Goal: Information Seeking & Learning: Check status

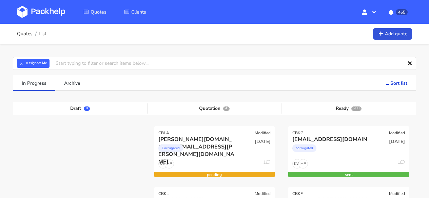
scroll to position [121, 0]
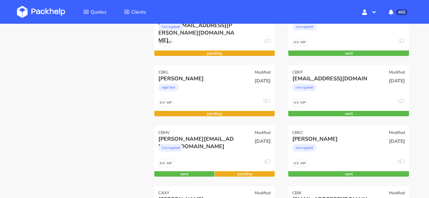
drag, startPoint x: 0, startPoint y: 0, endPoint x: 112, endPoint y: 83, distance: 139.4
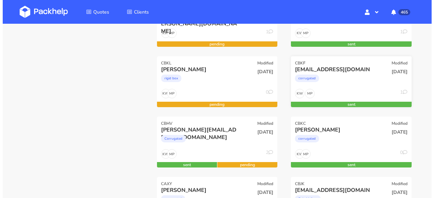
scroll to position [148, 0]
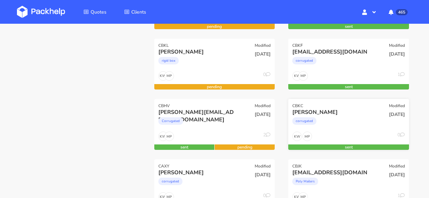
click at [352, 136] on div "MP KW 0" at bounding box center [348, 138] width 121 height 13
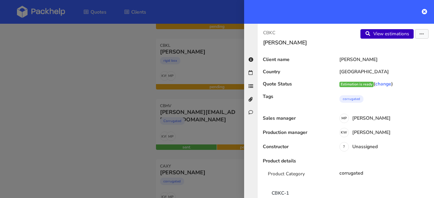
click at [381, 30] on link "View estimations" at bounding box center [387, 33] width 53 height 9
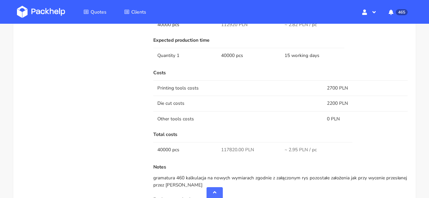
scroll to position [577, 0]
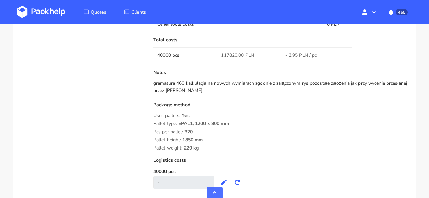
drag, startPoint x: 198, startPoint y: 150, endPoint x: 155, endPoint y: 126, distance: 49.0
click at [154, 124] on div "Package method Uses pallets: Yes Pallet type: EPAL1, 1200 x 800 mm Pcs per pall…" at bounding box center [280, 126] width 254 height 48
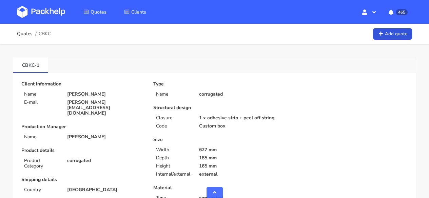
scroll to position [577, 0]
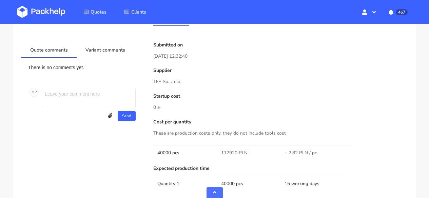
scroll to position [452, 0]
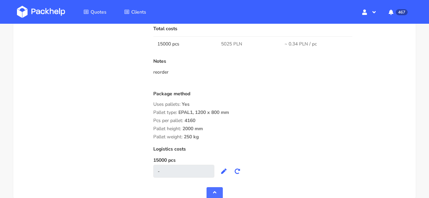
scroll to position [569, 0]
drag, startPoint x: 187, startPoint y: 135, endPoint x: 152, endPoint y: 111, distance: 42.5
copy div "Pallet type: EPAL1, 1200 x 800 mm Pcs per pallet: 4160 Pallet height: 2000 mm P…"
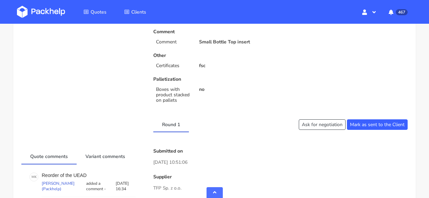
scroll to position [239, 0]
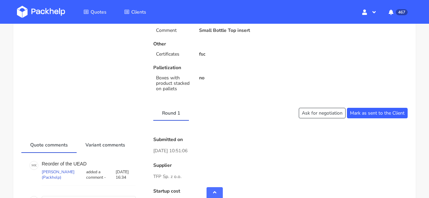
drag, startPoint x: 180, startPoint y: 176, endPoint x: 154, endPoint y: 175, distance: 25.4
click at [154, 175] on p "TFP Sp. z o.o." at bounding box center [280, 176] width 254 height 7
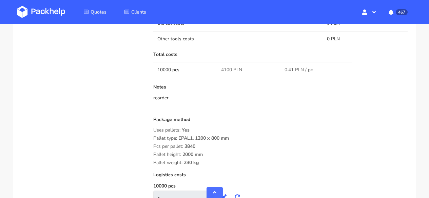
scroll to position [543, 0]
drag, startPoint x: 178, startPoint y: 157, endPoint x: 155, endPoint y: 140, distance: 28.9
click at [155, 140] on div "Package method Uses pallets: Yes Pallet type: EPAL1, 1200 x 800 mm Pcs per pall…" at bounding box center [280, 141] width 254 height 48
click at [152, 138] on div "Submitted on [DATE] 10:51:06 Supplier TFP Sp. z o.o. Startup cost 0 zł Cost per…" at bounding box center [281, 22] width 264 height 376
drag, startPoint x: 153, startPoint y: 138, endPoint x: 201, endPoint y: 163, distance: 53.9
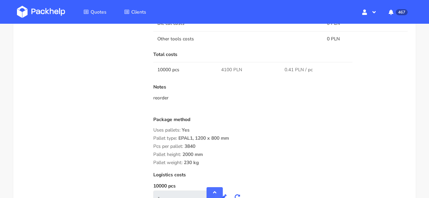
click at [201, 163] on div "Package method Uses pallets: Yes Pallet type: EPAL1, 1200 x 800 mm Pcs per pall…" at bounding box center [280, 141] width 254 height 48
copy div "Pallet type: EPAL1, 1200 x 800 mm Pcs per pallet: 3840 Pallet height: 2000 mm P…"
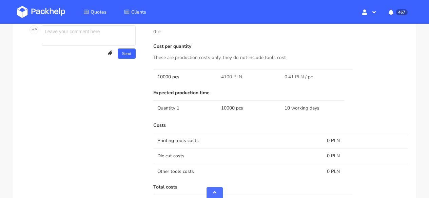
scroll to position [579, 0]
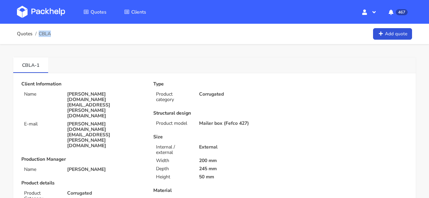
drag, startPoint x: 57, startPoint y: 33, endPoint x: 49, endPoint y: 35, distance: 7.6
click at [49, 35] on div "Quotes CBLA Add quote" at bounding box center [214, 34] width 395 height 14
copy span "CBLA"
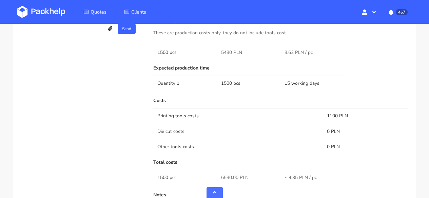
scroll to position [419, 0]
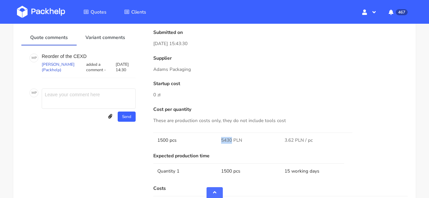
drag, startPoint x: 232, startPoint y: 140, endPoint x: 219, endPoint y: 139, distance: 12.6
click at [219, 139] on td "5430 PLN" at bounding box center [249, 140] width 64 height 15
copy span "5430"
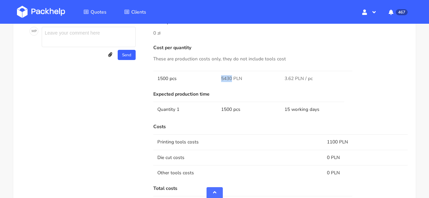
scroll to position [286, 0]
